Goal: Information Seeking & Learning: Learn about a topic

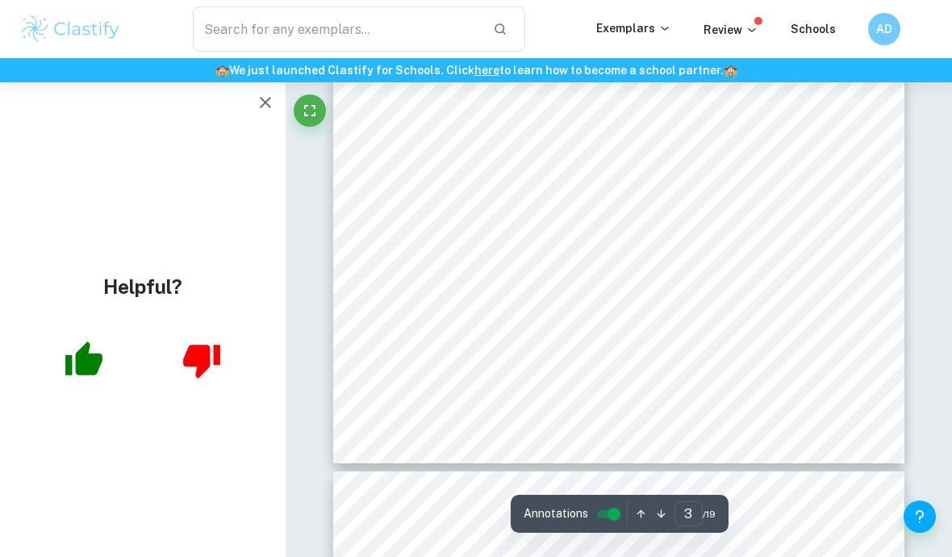
scroll to position [2167, 0]
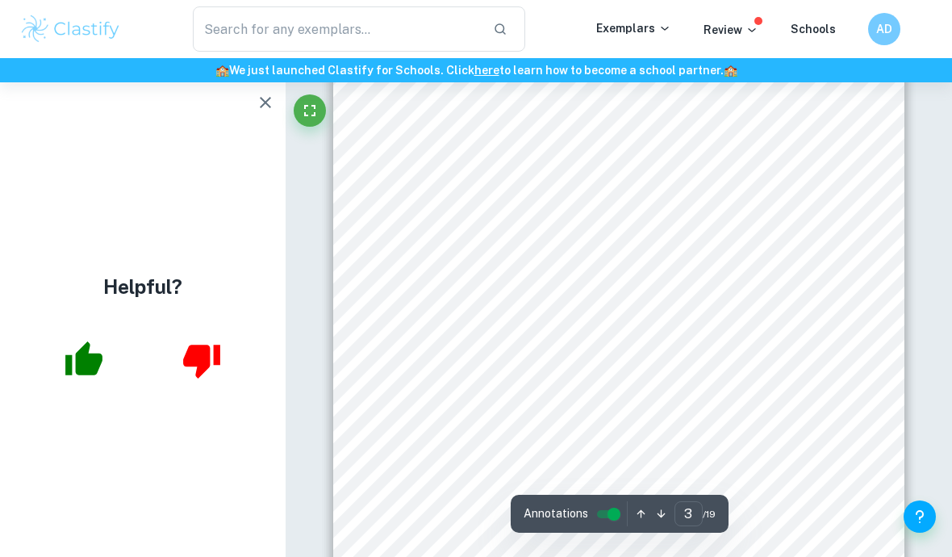
type input "1"
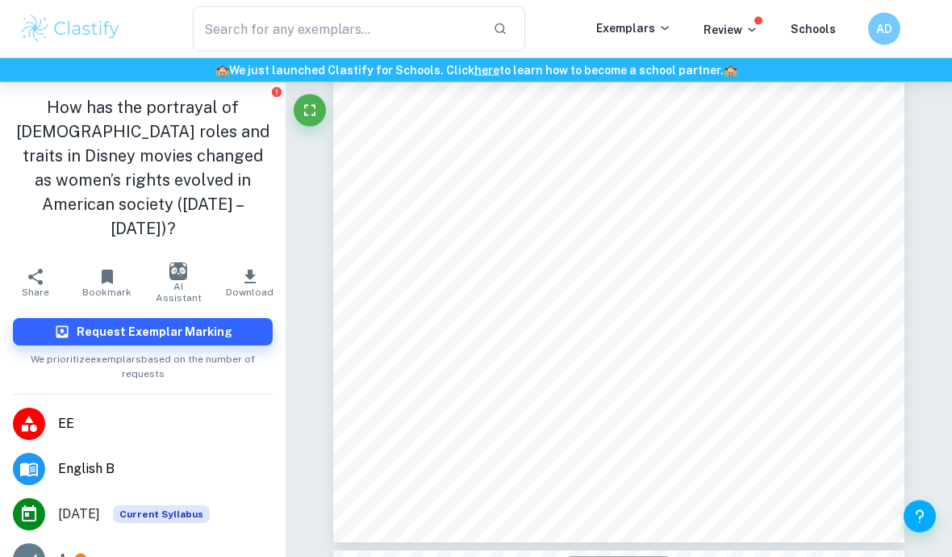
scroll to position [3722, 0]
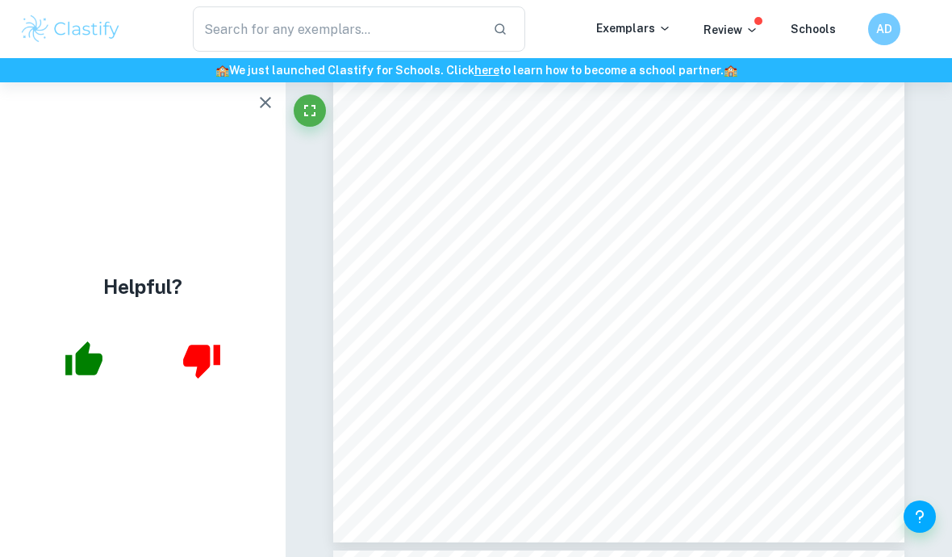
click at [255, 96] on button "button" at bounding box center [265, 102] width 32 height 32
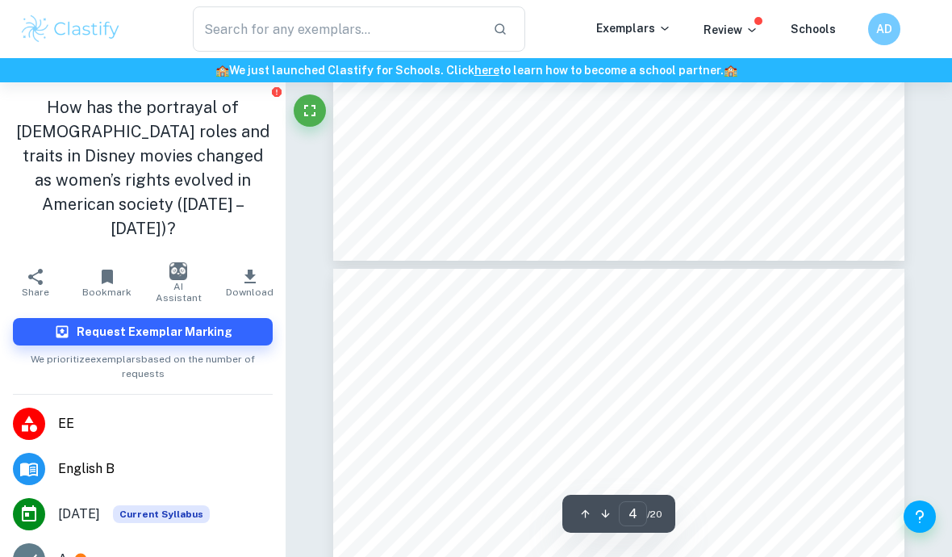
scroll to position [2514, 0]
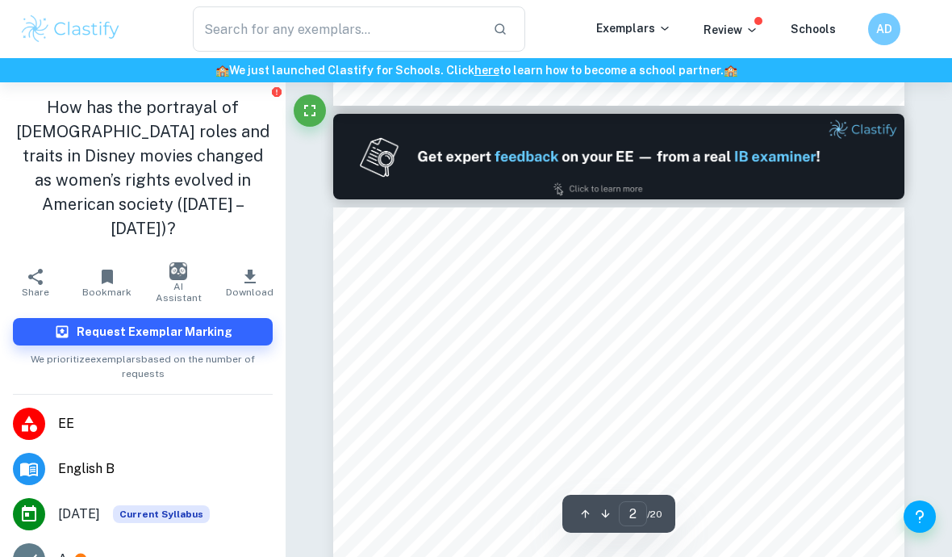
type input "1"
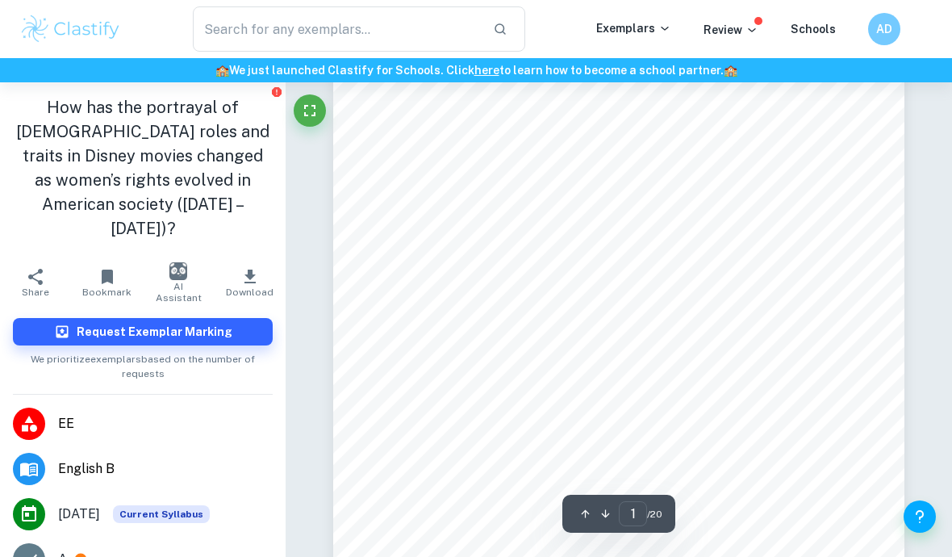
scroll to position [0, 0]
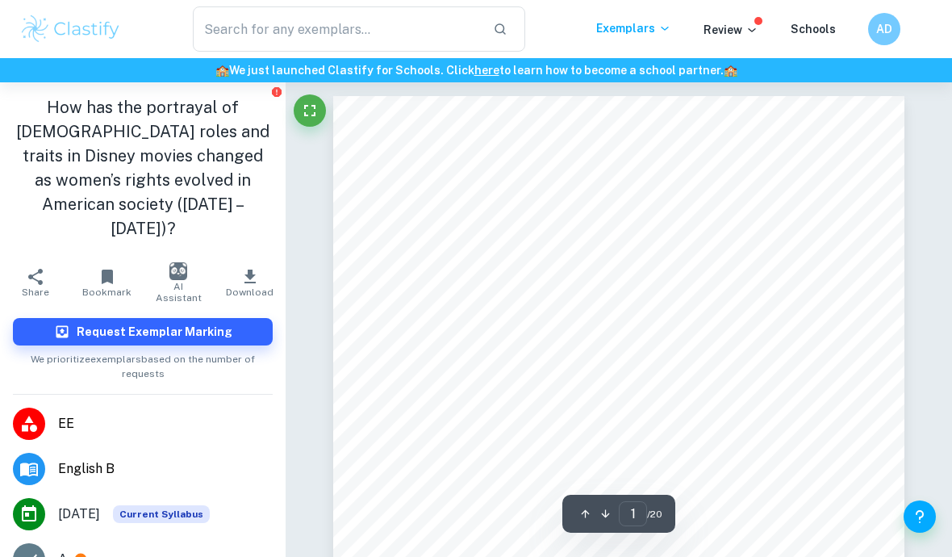
scroll to position [4, 0]
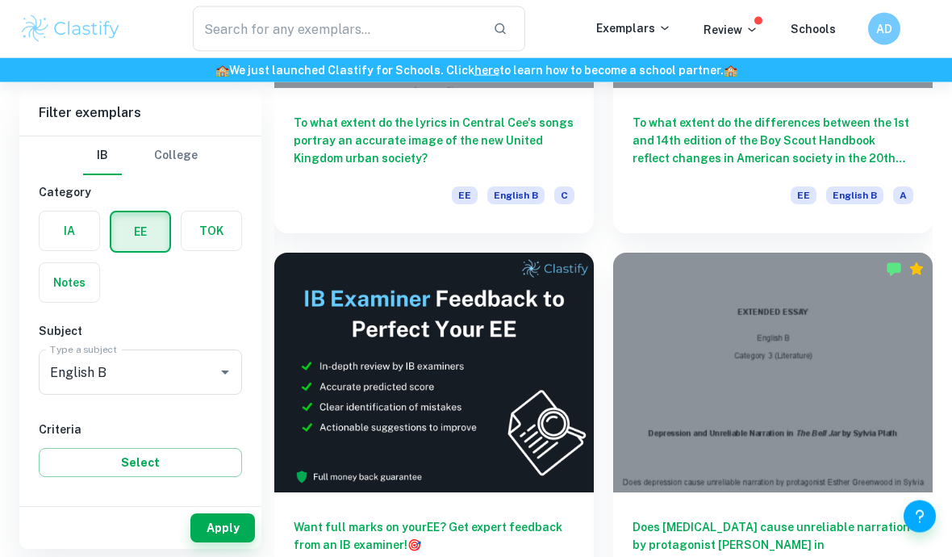
scroll to position [358, 0]
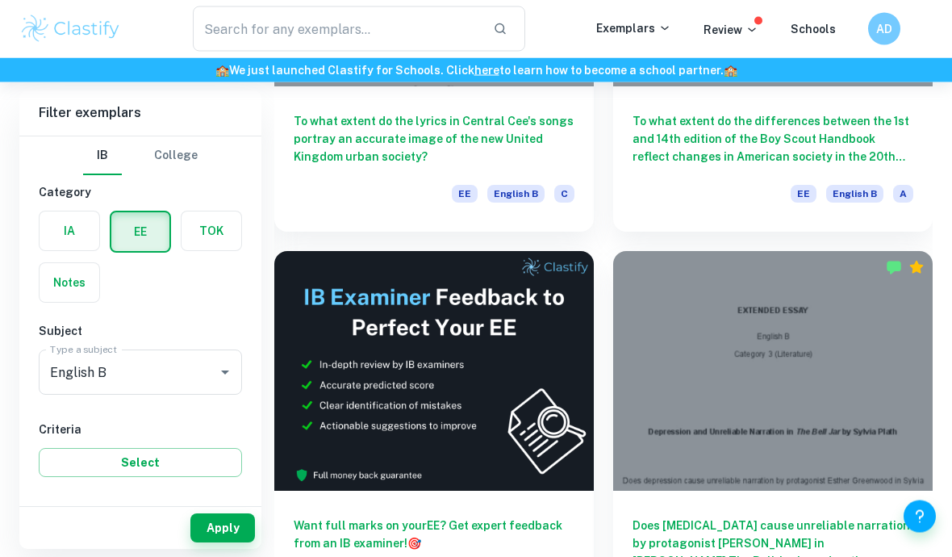
click at [72, 542] on input "A" at bounding box center [65, 541] width 32 height 32
checkbox input "true"
click at [215, 542] on button "Apply" at bounding box center [222, 527] width 65 height 29
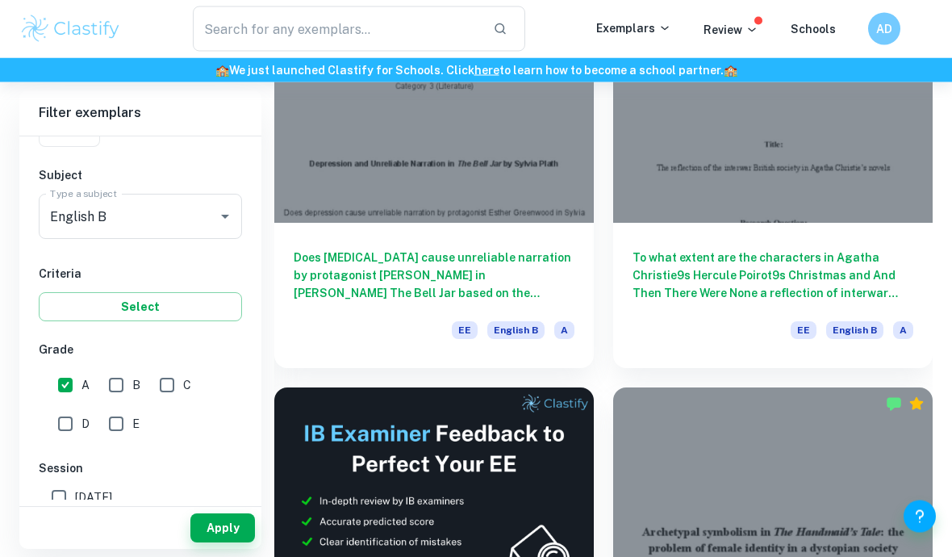
scroll to position [222, 0]
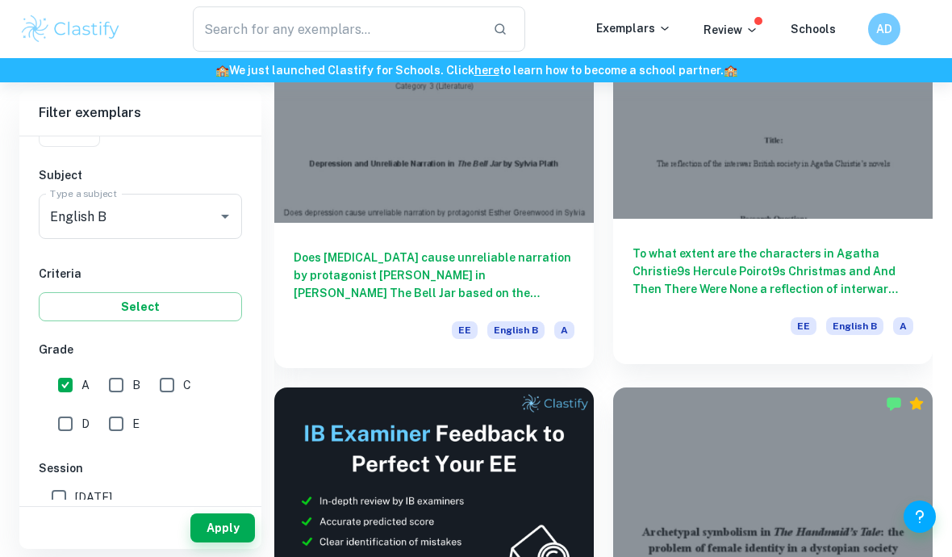
click at [879, 256] on h6 "To what extent are the characters in Agatha Christie9s Hercule Poirot9s Christm…" at bounding box center [773, 271] width 281 height 53
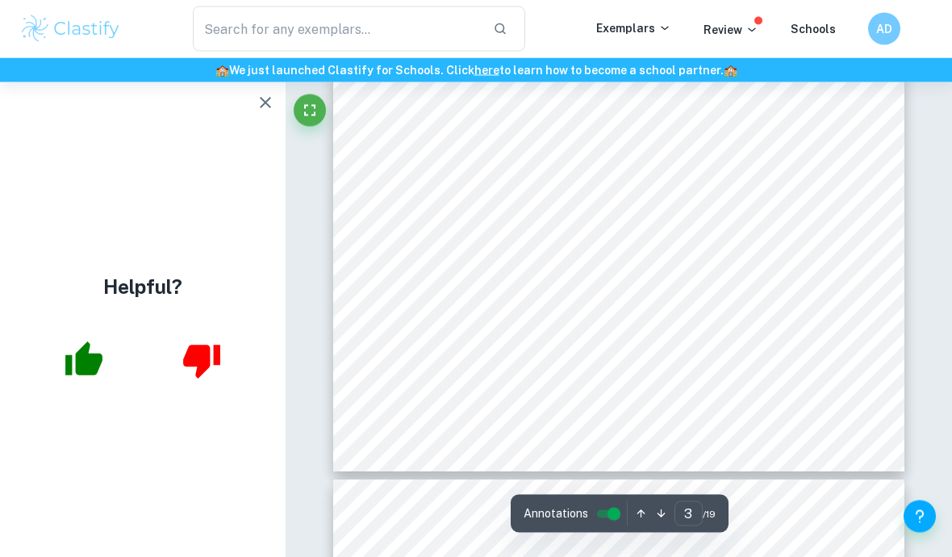
scroll to position [2161, 0]
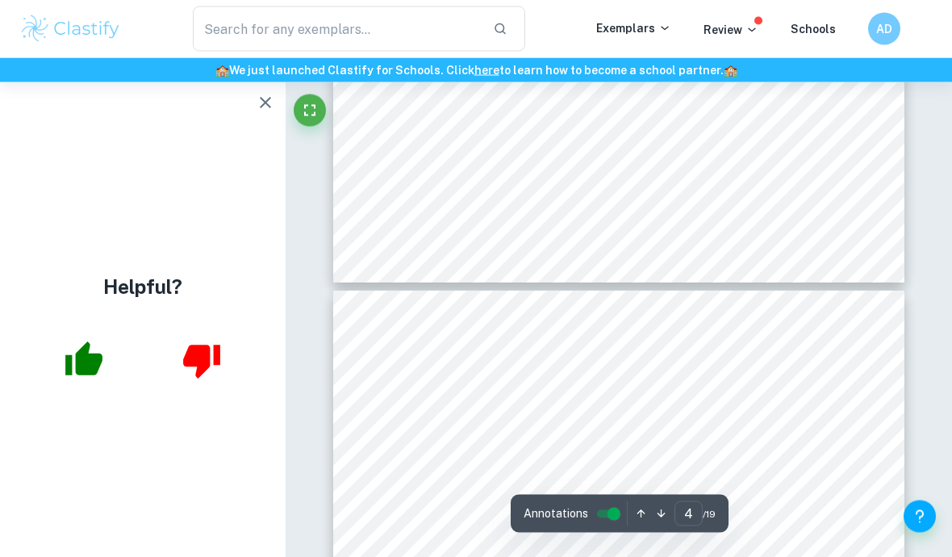
type input "5"
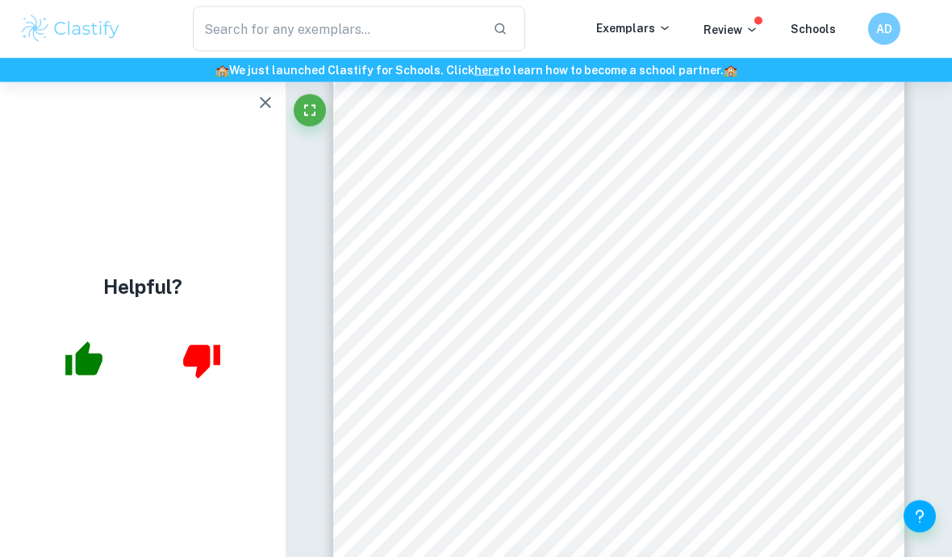
scroll to position [3503, 0]
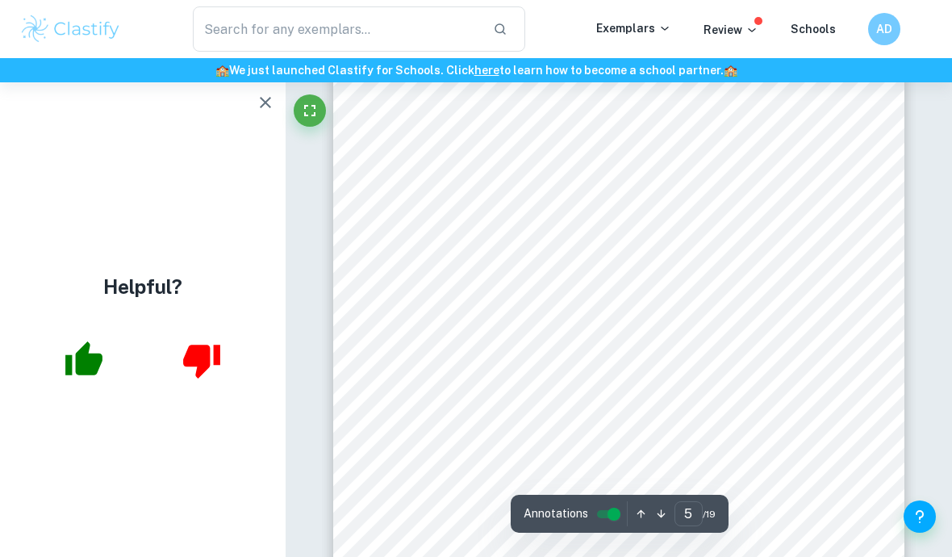
click at [787, 407] on div "5 analysing are: the respect received by each group, the possibilities and pros…" at bounding box center [618, 357] width 571 height 808
click at [789, 379] on div "5 analysing are: the respect received by each group, the possibilities and pros…" at bounding box center [618, 357] width 571 height 808
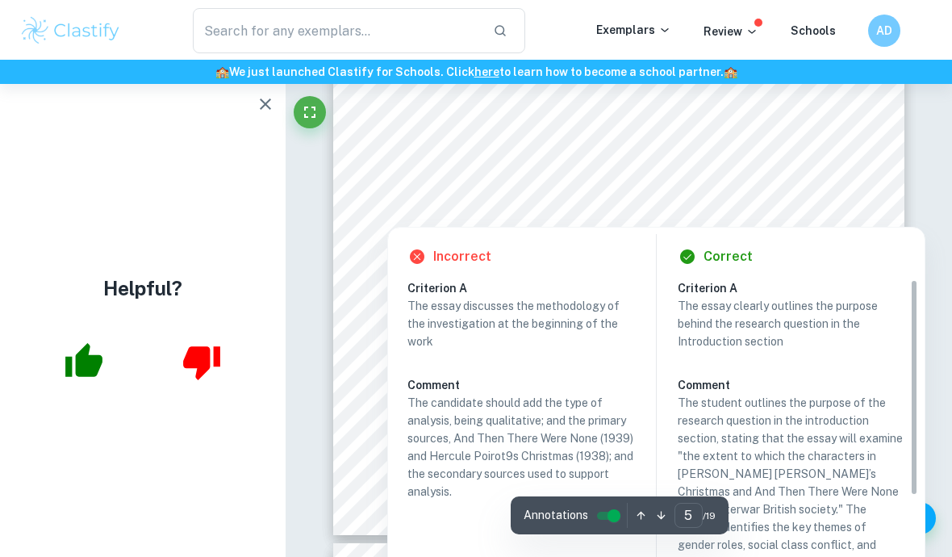
scroll to position [3729, 0]
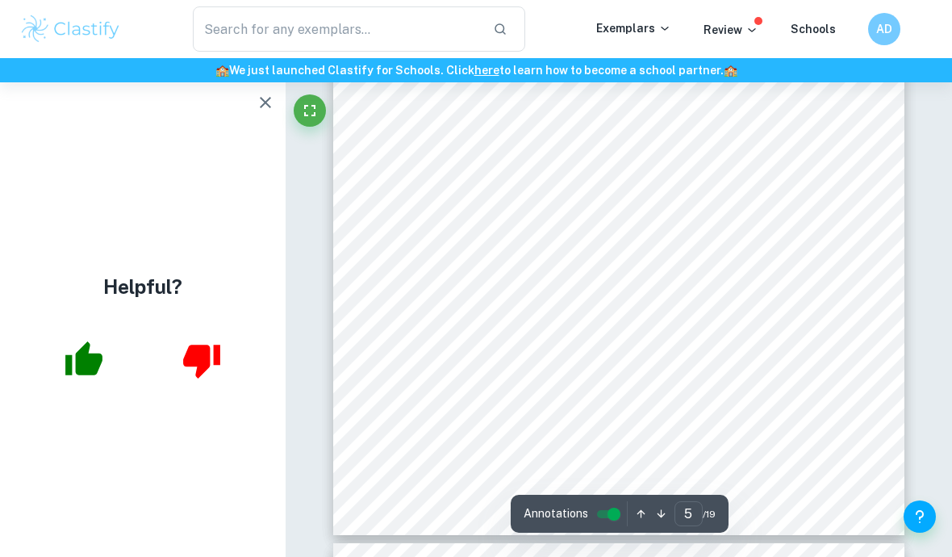
click at [714, 184] on span "regarding the three issues outlined above: gender roles, conflict of social cla…" at bounding box center [619, 189] width 433 height 11
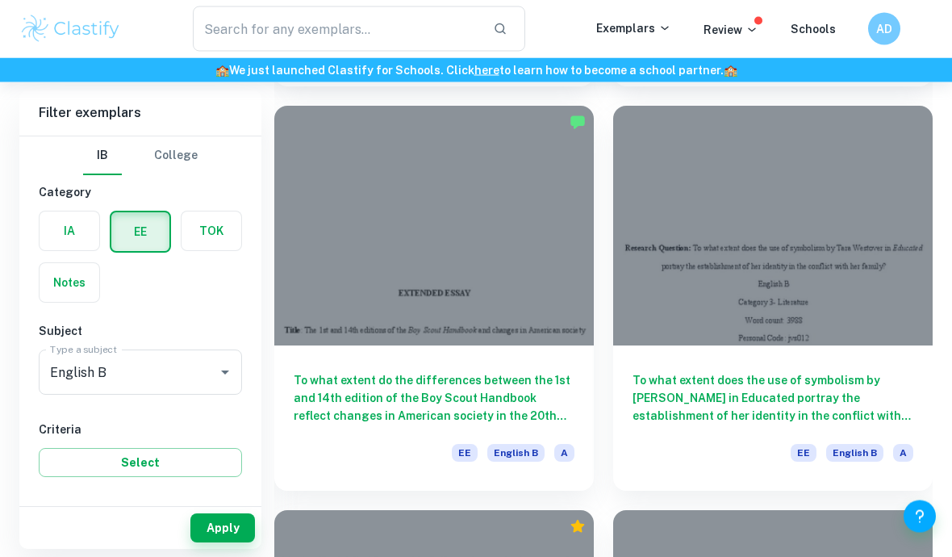
scroll to position [908, 0]
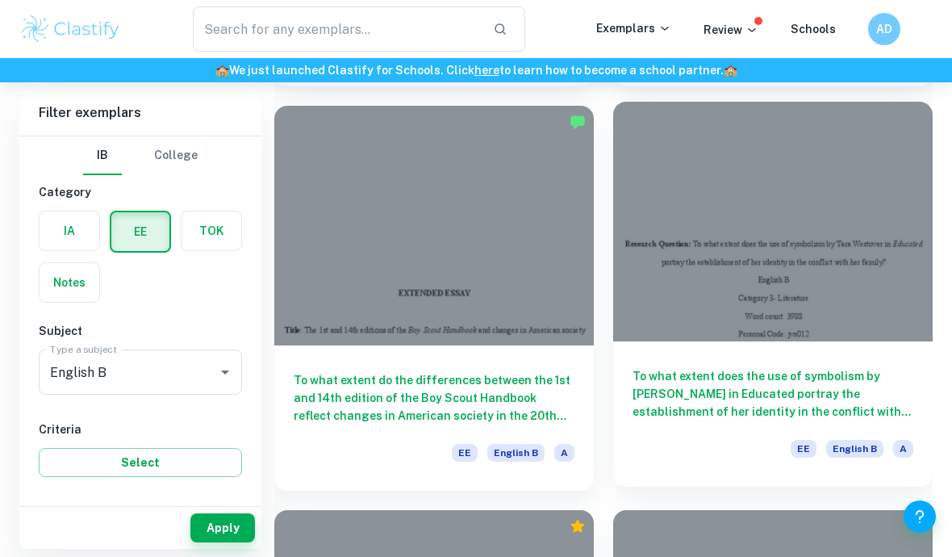
click at [881, 354] on div "To what extent does the use of symbolism by Tara Westover in Educated portray t…" at bounding box center [773, 413] width 320 height 145
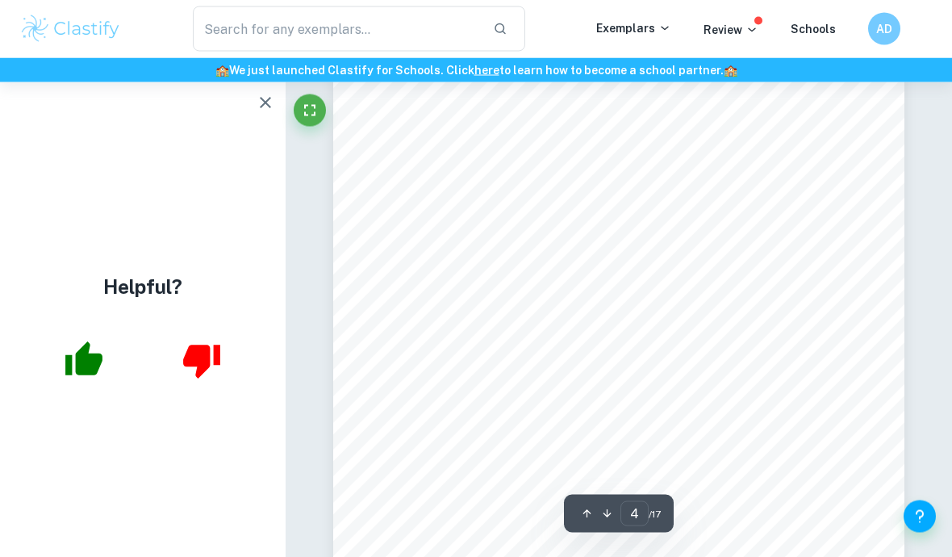
scroll to position [2569, 0]
type input "2"
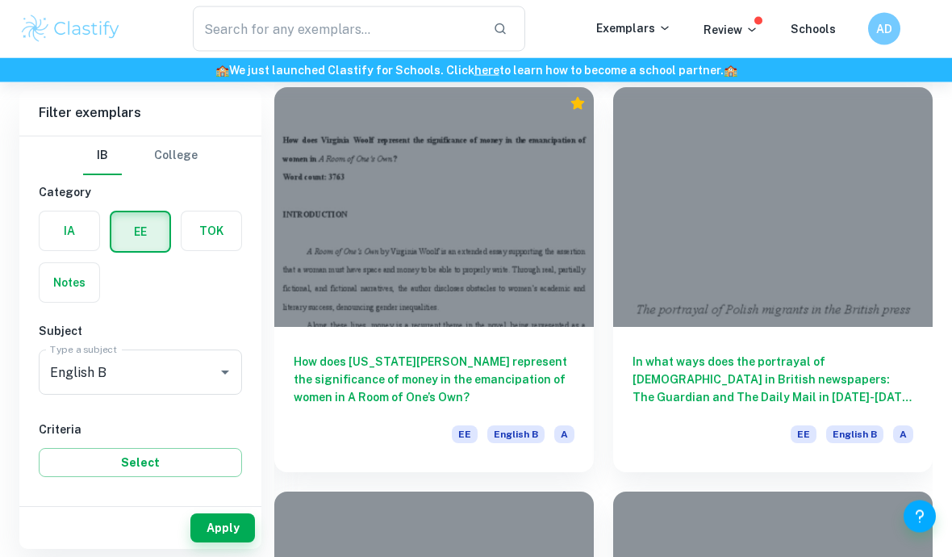
scroll to position [1331, 0]
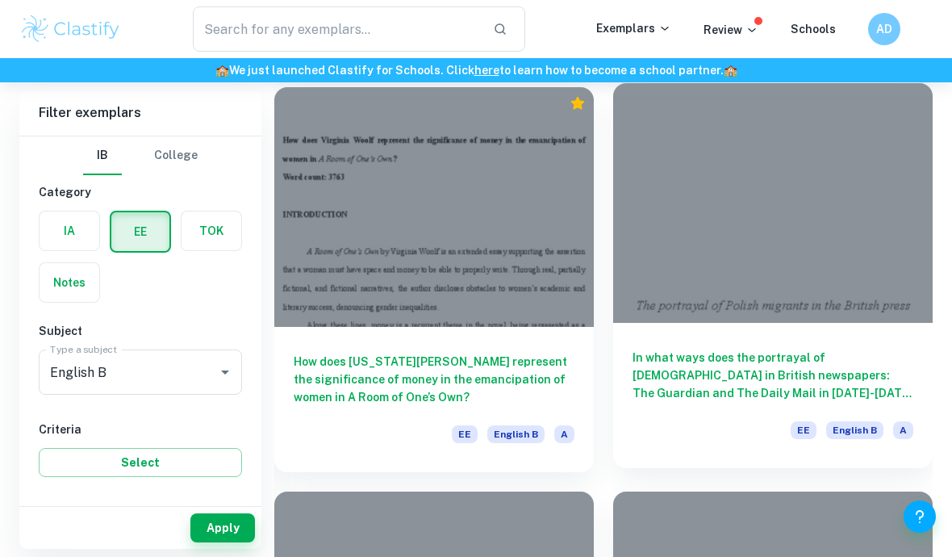
click at [881, 294] on div at bounding box center [773, 203] width 320 height 240
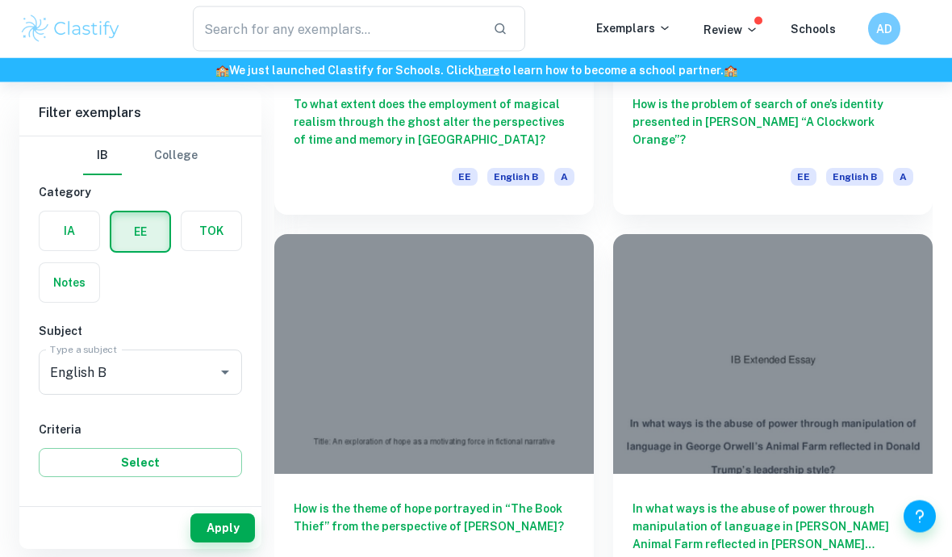
scroll to position [2086, 0]
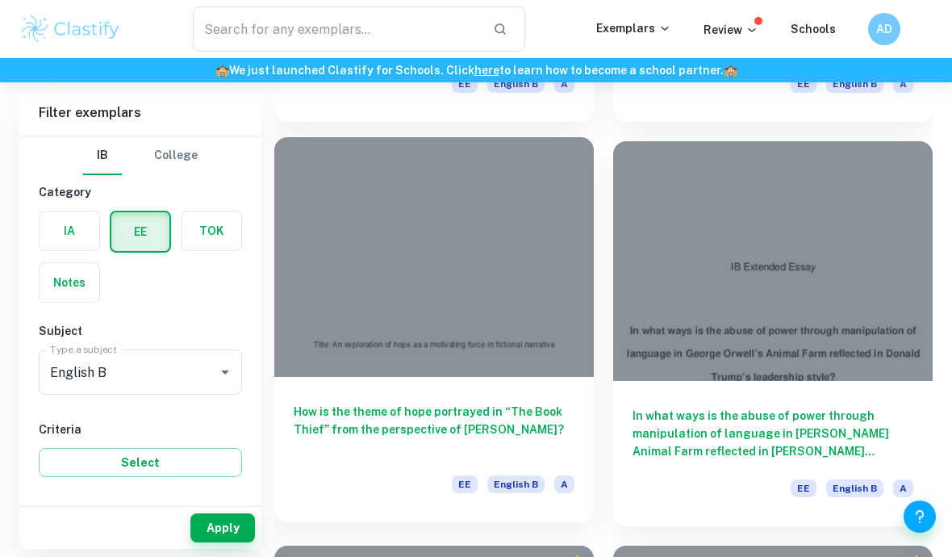
click at [521, 418] on h6 "How is the theme of hope portrayed in “The Book Thief” from the perspective of …" at bounding box center [434, 429] width 281 height 53
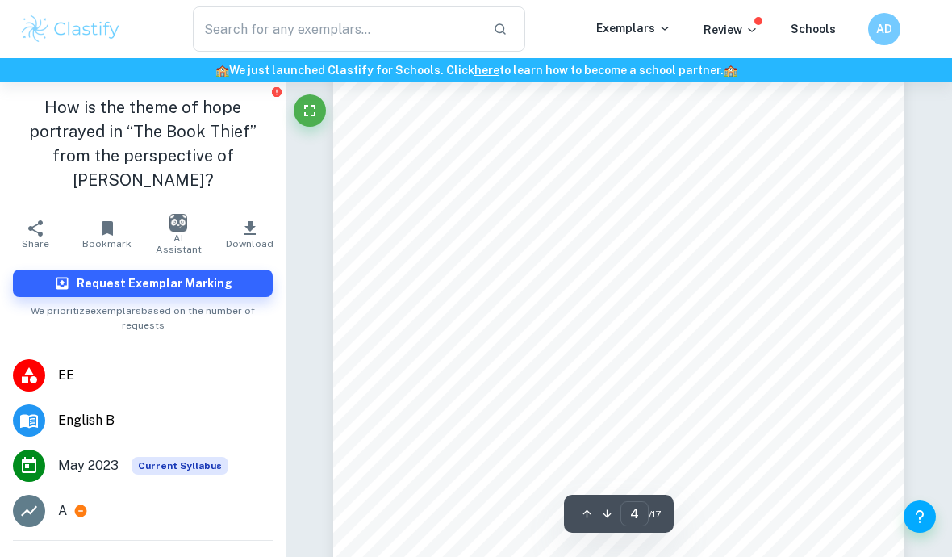
scroll to position [2460, 0]
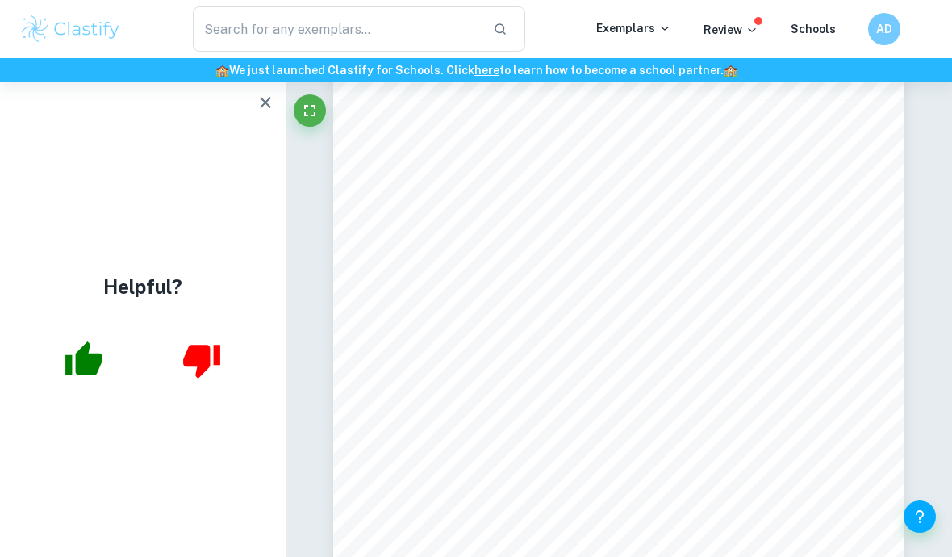
click at [272, 104] on icon "button" at bounding box center [265, 102] width 19 height 19
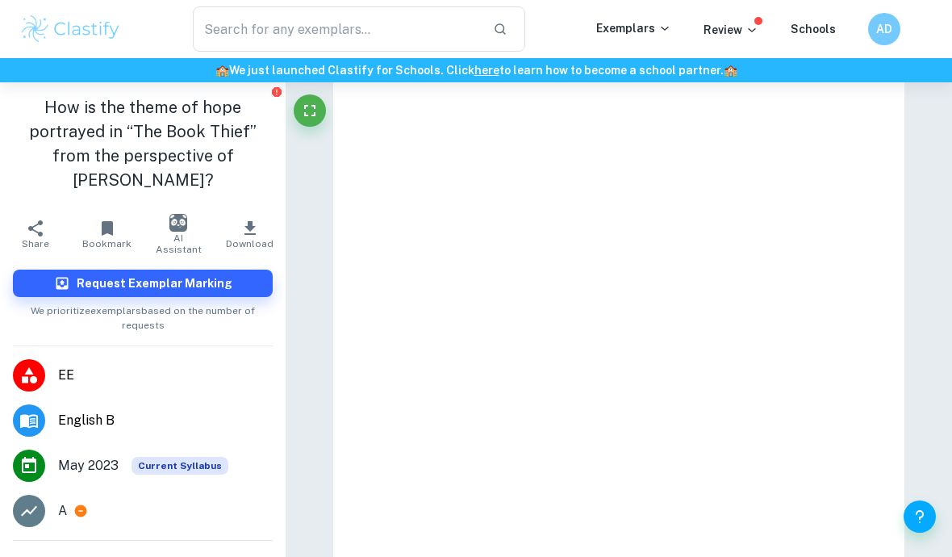
scroll to position [1839, 0]
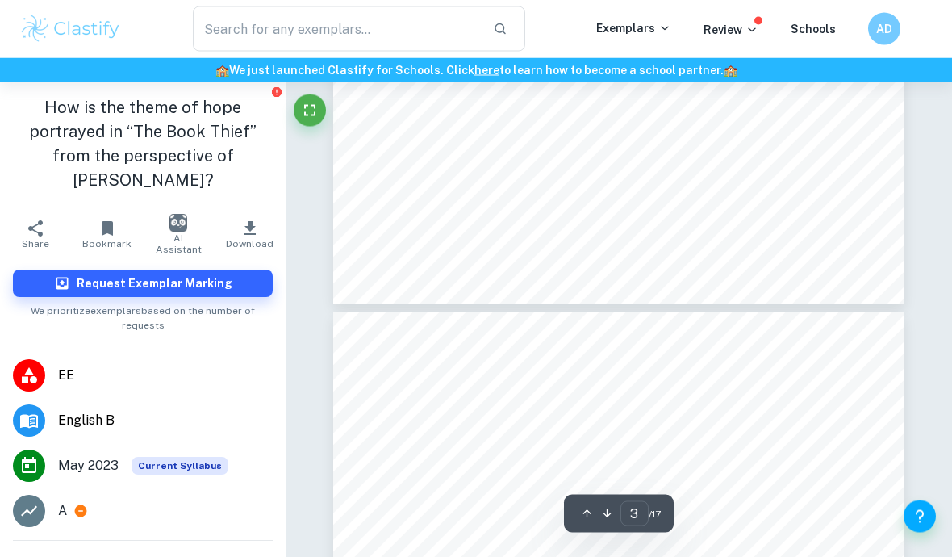
type input "4"
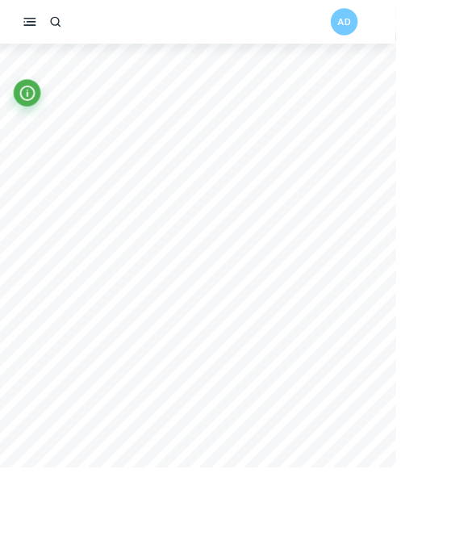
scroll to position [2256, 0]
click at [341, 111] on div "Nazis. Additionally, figurative language, including symbolism, presents signifi…" at bounding box center [273, 406] width 547 height 708
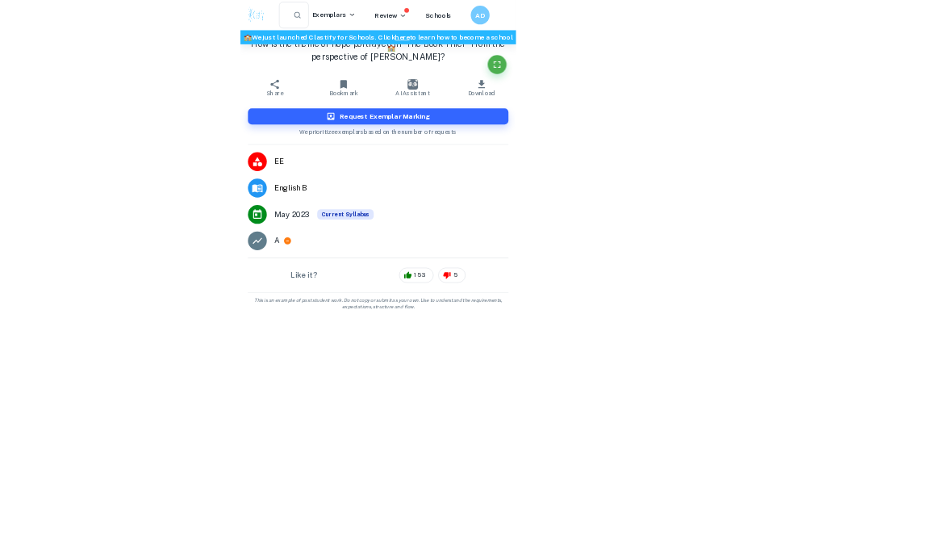
scroll to position [1690, 0]
